Goal: Task Accomplishment & Management: Use online tool/utility

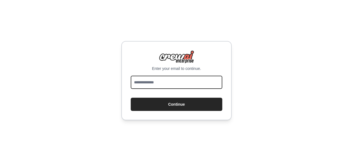
click at [143, 83] on input "email" at bounding box center [177, 82] width 92 height 13
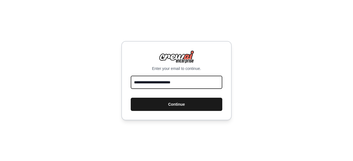
type input "**********"
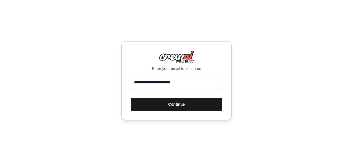
click at [176, 104] on button "Continue" at bounding box center [177, 104] width 92 height 13
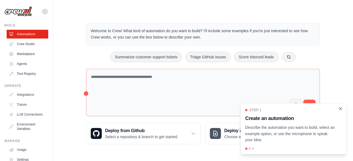
click at [340, 108] on icon "Close walkthrough" at bounding box center [340, 108] width 5 height 5
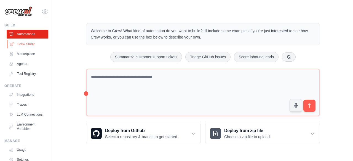
click at [28, 45] on link "Crew Studio" at bounding box center [28, 44] width 42 height 9
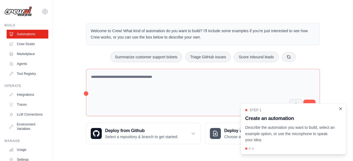
click at [340, 109] on icon "Close walkthrough" at bounding box center [340, 108] width 2 height 2
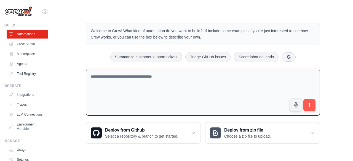
click at [121, 77] on textarea at bounding box center [203, 92] width 234 height 47
type textarea "*"
drag, startPoint x: 145, startPoint y: 76, endPoint x: 128, endPoint y: 86, distance: 18.9
click at [128, 86] on textarea "**********" at bounding box center [203, 92] width 234 height 47
drag, startPoint x: 190, startPoint y: 75, endPoint x: 83, endPoint y: 76, distance: 107.0
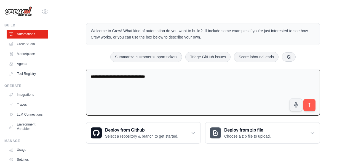
click at [83, 76] on div "**********" at bounding box center [202, 83] width 247 height 138
click at [171, 44] on div "Welcome to Crew! What kind of automation do you want to build? I'll include som…" at bounding box center [203, 34] width 234 height 22
click at [265, 78] on textarea "**********" at bounding box center [203, 92] width 234 height 47
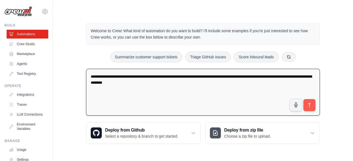
click at [186, 84] on textarea "**********" at bounding box center [203, 92] width 234 height 47
drag, startPoint x: 186, startPoint y: 84, endPoint x: 174, endPoint y: 85, distance: 11.9
click at [172, 86] on textarea "**********" at bounding box center [203, 92] width 234 height 47
click at [177, 80] on textarea "**********" at bounding box center [203, 92] width 234 height 47
click at [149, 82] on textarea "**********" at bounding box center [203, 92] width 234 height 47
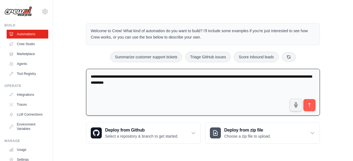
drag, startPoint x: 149, startPoint y: 82, endPoint x: 144, endPoint y: 88, distance: 7.6
click at [143, 91] on textarea "**********" at bounding box center [203, 92] width 234 height 47
click at [177, 81] on textarea "**********" at bounding box center [203, 92] width 234 height 47
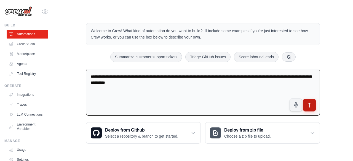
type textarea "**********"
click at [310, 105] on icon "submit" at bounding box center [309, 106] width 6 height 6
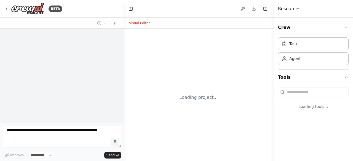
select select "****"
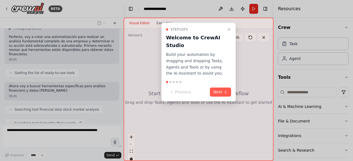
scroll to position [55, 0]
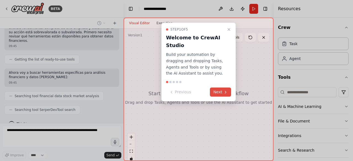
click at [216, 93] on button "Next" at bounding box center [220, 92] width 21 height 9
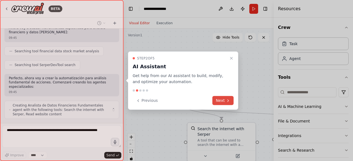
scroll to position [104, 0]
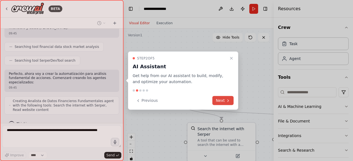
click at [223, 101] on button "Next" at bounding box center [222, 100] width 21 height 9
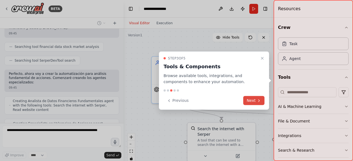
scroll to position [122, 0]
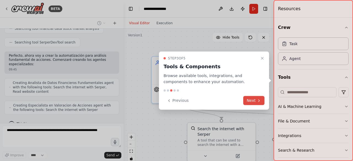
click at [250, 99] on button "Next" at bounding box center [253, 100] width 21 height 9
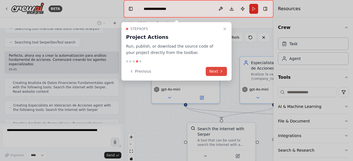
scroll to position [140, 0]
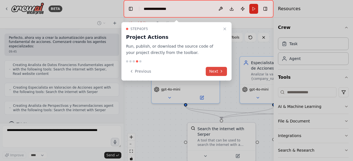
click at [215, 72] on button "Next" at bounding box center [216, 71] width 21 height 9
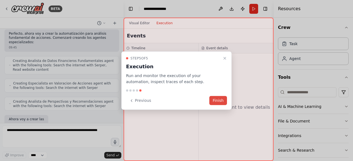
scroll to position [177, 0]
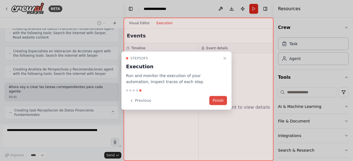
click at [216, 101] on button "Finish" at bounding box center [218, 100] width 18 height 9
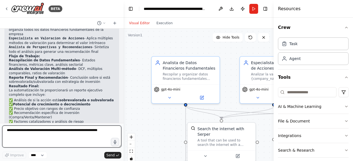
scroll to position [380, 0]
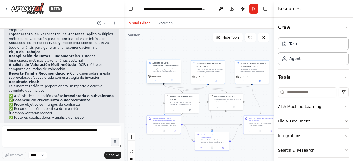
click at [160, 64] on div "Analista de Datos Financieros Fundamentales" at bounding box center [165, 65] width 27 height 6
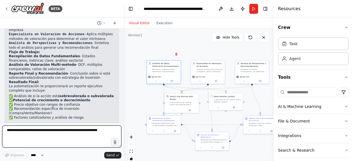
click at [19, 129] on textarea at bounding box center [61, 137] width 119 height 22
click at [17, 131] on textarea "**********" at bounding box center [61, 137] width 119 height 22
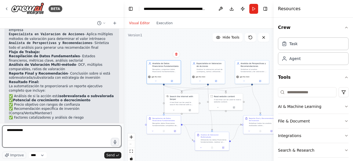
drag, startPoint x: 27, startPoint y: 131, endPoint x: 4, endPoint y: 131, distance: 22.9
click at [4, 131] on textarea "**********" at bounding box center [61, 137] width 119 height 22
type textarea "**********"
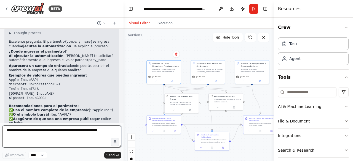
scroll to position [526, 0]
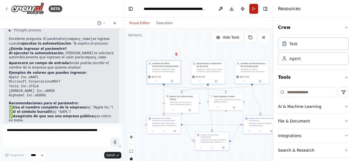
click at [254, 9] on button "Run" at bounding box center [253, 9] width 9 height 10
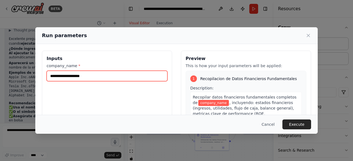
click at [59, 76] on input "company_name *" at bounding box center [107, 76] width 121 height 10
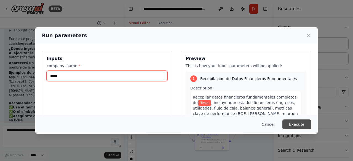
type input "*****"
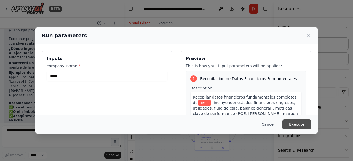
click at [297, 123] on button "Execute" at bounding box center [296, 125] width 29 height 10
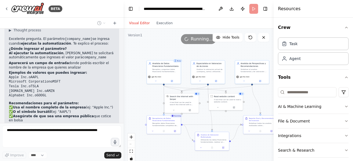
scroll to position [553, 0]
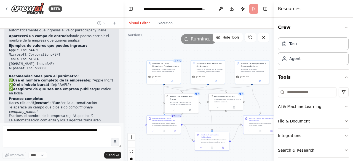
click at [344, 119] on icon "button" at bounding box center [346, 121] width 4 height 4
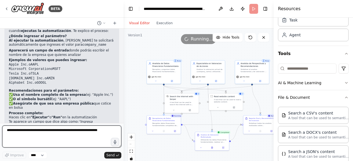
scroll to position [0, 0]
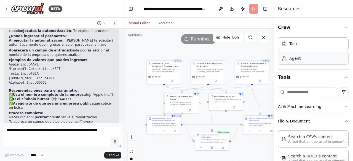
click at [296, 62] on div "Agent" at bounding box center [313, 58] width 71 height 13
click at [162, 23] on button "Execution" at bounding box center [164, 23] width 23 height 7
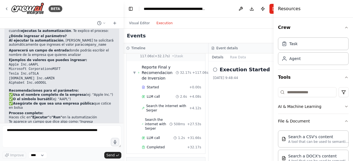
scroll to position [498, 0]
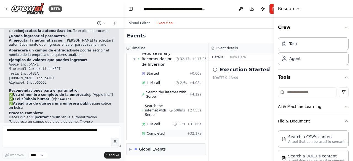
click at [158, 131] on span "Completed" at bounding box center [156, 133] width 18 height 4
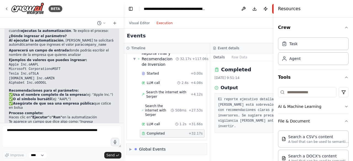
scroll to position [485, 0]
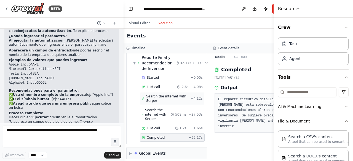
click at [164, 94] on span "Search the internet with Serper" at bounding box center [168, 98] width 44 height 9
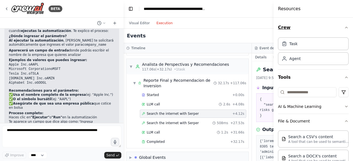
click at [344, 28] on icon "button" at bounding box center [346, 27] width 4 height 4
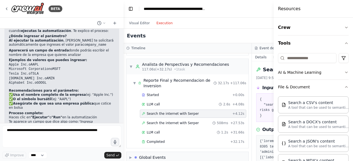
click at [309, 142] on div "Search a JSON's content" at bounding box center [318, 141] width 61 height 6
click at [305, 107] on p "A tool that can be used to semantic search a query from a CSV's content." at bounding box center [318, 107] width 61 height 4
click at [129, 8] on button "Toggle Left Sidebar" at bounding box center [131, 9] width 8 height 8
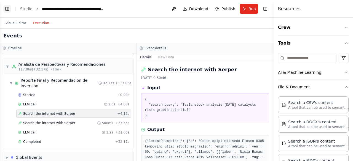
scroll to position [364, 0]
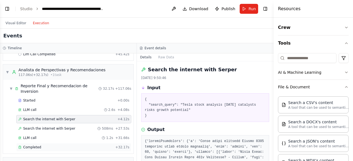
click at [36, 145] on span "Completed" at bounding box center [32, 147] width 18 height 4
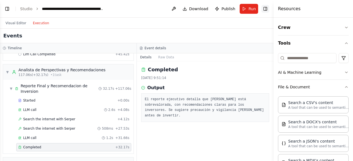
click at [265, 8] on button "Toggle Right Sidebar" at bounding box center [265, 9] width 8 height 8
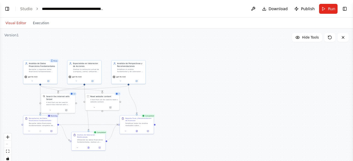
click at [17, 24] on button "Visual Editor" at bounding box center [15, 23] width 27 height 7
click at [329, 11] on span "Run" at bounding box center [331, 9] width 7 height 6
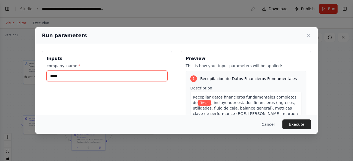
drag, startPoint x: 67, startPoint y: 76, endPoint x: 40, endPoint y: 77, distance: 27.0
click at [40, 77] on div "Inputs company_name * ***** Preview This is how your input parameters will be a…" at bounding box center [176, 116] width 282 height 144
type input "***"
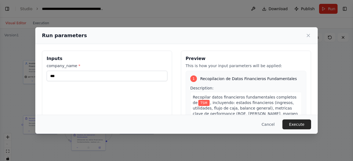
click at [294, 127] on button "Execute" at bounding box center [296, 125] width 29 height 10
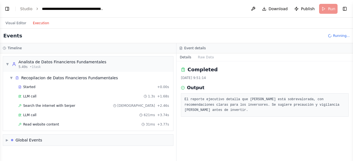
click at [36, 23] on button "Execution" at bounding box center [40, 23] width 23 height 7
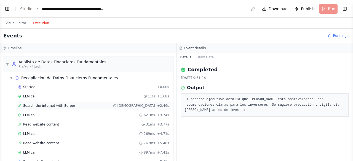
click at [43, 106] on span "Search the internet with Serper" at bounding box center [49, 106] width 52 height 4
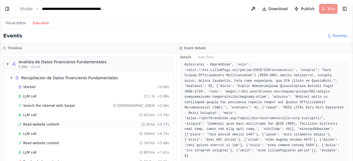
click at [34, 123] on span "Read website content" at bounding box center [41, 124] width 36 height 4
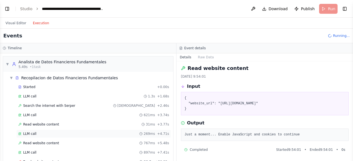
click at [32, 130] on div "LLM call 269ms + 4.71s" at bounding box center [93, 134] width 155 height 8
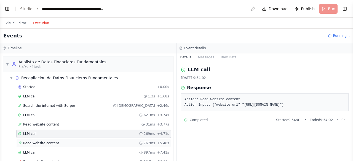
click at [38, 144] on span "Read website content" at bounding box center [41, 143] width 36 height 4
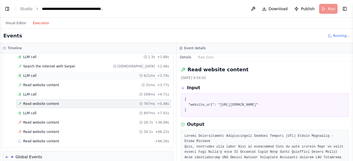
scroll to position [41, 0]
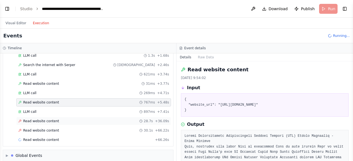
click at [36, 119] on span "Read website content" at bounding box center [41, 121] width 36 height 4
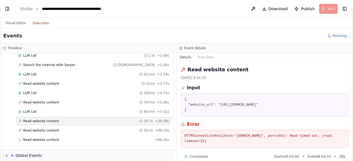
click at [36, 119] on span "Read website content" at bounding box center [41, 121] width 36 height 4
click at [48, 129] on span "Read website content" at bounding box center [41, 130] width 36 height 4
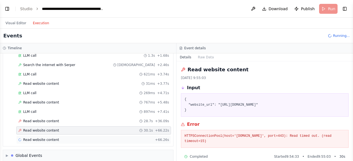
click at [45, 138] on span "Read website content" at bounding box center [41, 140] width 36 height 4
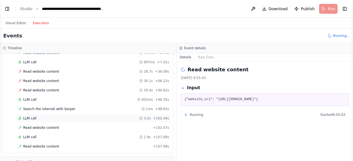
scroll to position [100, 0]
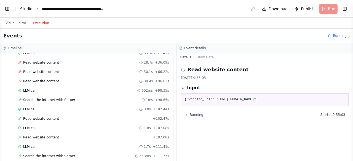
click at [26, 9] on link "Studio" at bounding box center [26, 9] width 12 height 4
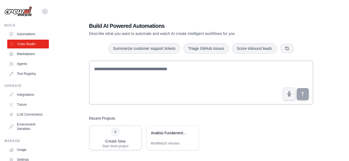
click at [29, 45] on link "Crew Studio" at bounding box center [28, 44] width 42 height 9
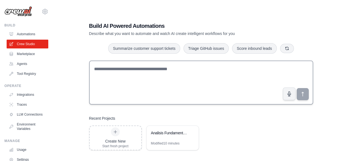
scroll to position [11, 0]
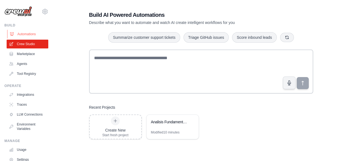
click at [29, 33] on link "Automations" at bounding box center [28, 34] width 42 height 9
click at [28, 34] on link "Automations" at bounding box center [28, 34] width 42 height 9
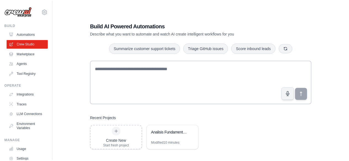
scroll to position [11, 0]
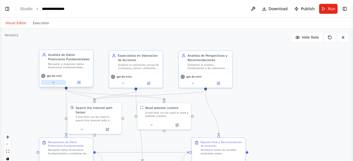
scroll to position [539, 0]
click at [53, 83] on icon at bounding box center [54, 83] width 4 height 4
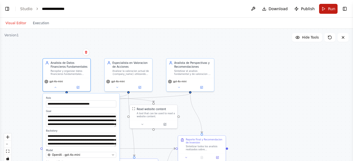
click at [326, 10] on button "Run" at bounding box center [328, 9] width 18 height 10
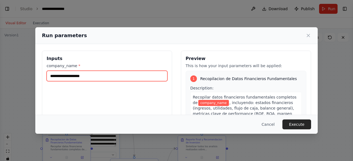
click at [82, 76] on input "company_name *" at bounding box center [107, 76] width 121 height 10
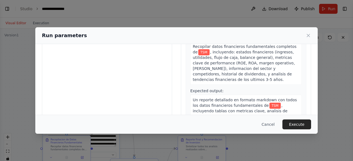
scroll to position [55, 0]
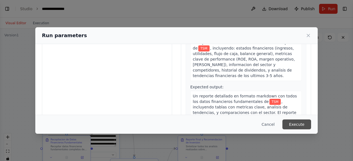
type input "***"
click at [292, 125] on button "Execute" at bounding box center [296, 125] width 29 height 10
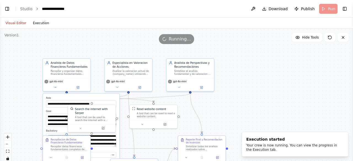
click at [39, 22] on button "Execution" at bounding box center [40, 23] width 23 height 7
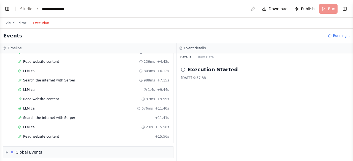
scroll to position [72, 0]
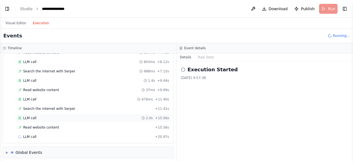
click at [29, 116] on span "LLM call" at bounding box center [29, 118] width 13 height 4
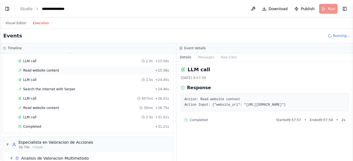
scroll to position [130, 0]
click at [37, 124] on span "Completed" at bounding box center [32, 126] width 18 height 4
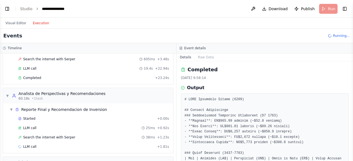
scroll to position [355, 0]
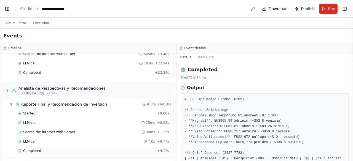
click at [34, 149] on span "Completed" at bounding box center [32, 151] width 18 height 4
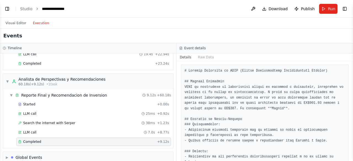
scroll to position [32, 0]
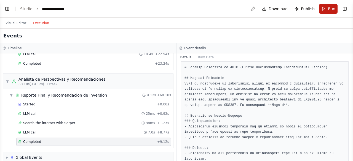
click at [325, 10] on button "Run" at bounding box center [328, 9] width 18 height 10
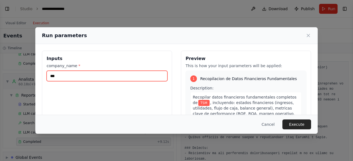
drag, startPoint x: 60, startPoint y: 76, endPoint x: 36, endPoint y: 77, distance: 24.3
click at [36, 77] on div "Inputs company_name * *** Preview This is how your input parameters will be app…" at bounding box center [176, 116] width 282 height 144
type input "***"
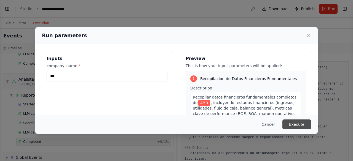
click at [297, 125] on button "Execute" at bounding box center [296, 125] width 29 height 10
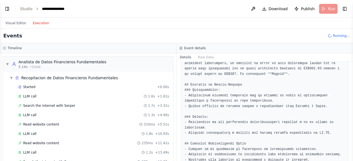
scroll to position [69, 0]
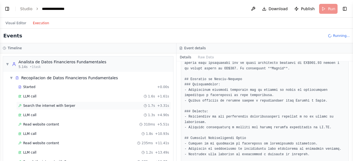
click at [48, 106] on span "Search the internet with Serper" at bounding box center [49, 106] width 52 height 4
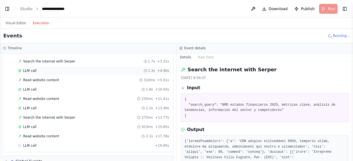
scroll to position [53, 0]
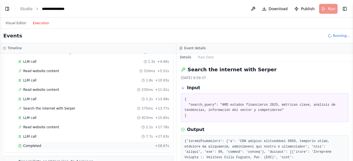
click at [36, 144] on span "Completed" at bounding box center [32, 146] width 18 height 4
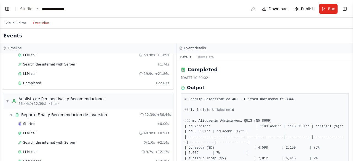
scroll to position [254, 0]
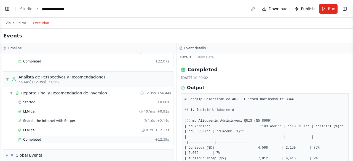
click at [34, 136] on div "Completed + 12.39s" at bounding box center [93, 140] width 155 height 8
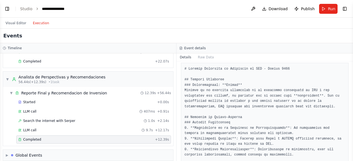
scroll to position [67, 0]
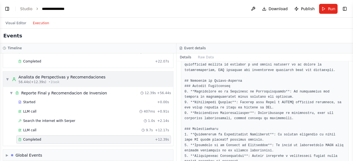
click at [60, 80] on div "56.44s (+12.39s) • 1 task" at bounding box center [61, 82] width 87 height 4
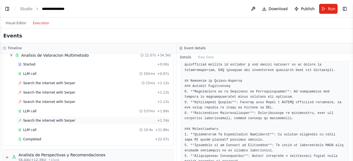
scroll to position [129, 0]
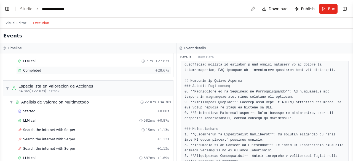
click at [36, 68] on span "Completed" at bounding box center [32, 70] width 18 height 4
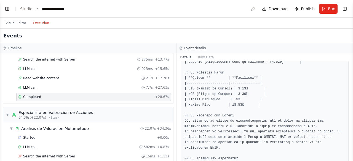
scroll to position [103, 0]
click at [66, 95] on div "Completed" at bounding box center [85, 97] width 135 height 4
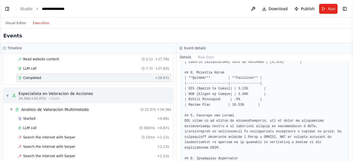
click at [7, 94] on span "▼" at bounding box center [7, 96] width 3 height 4
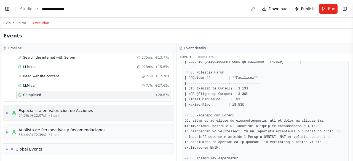
scroll to position [101, 0]
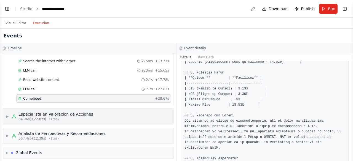
click at [8, 114] on span "▶" at bounding box center [7, 116] width 3 height 4
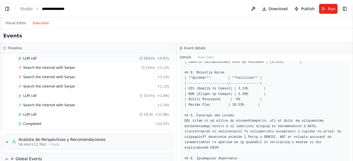
scroll to position [192, 0]
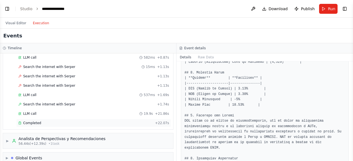
click at [37, 121] on span "Completed" at bounding box center [32, 123] width 18 height 4
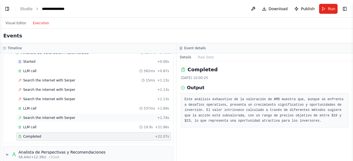
scroll to position [178, 0]
click at [58, 100] on div "Search the internet with [PERSON_NAME] + 1.13s" at bounding box center [93, 100] width 155 height 8
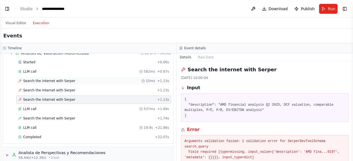
click at [39, 79] on span "Search the internet with Serper" at bounding box center [49, 81] width 52 height 4
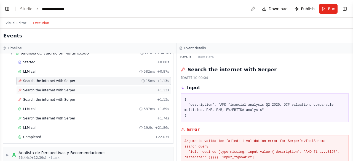
click at [38, 88] on span "Search the internet with Serper" at bounding box center [49, 90] width 52 height 4
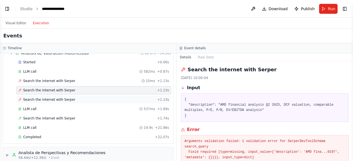
click at [37, 98] on span "Search the internet with Serper" at bounding box center [49, 100] width 52 height 4
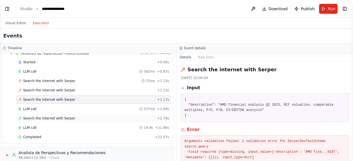
click at [36, 116] on span "Search the internet with Serper" at bounding box center [49, 118] width 52 height 4
